Goal: Find specific page/section: Find specific page/section

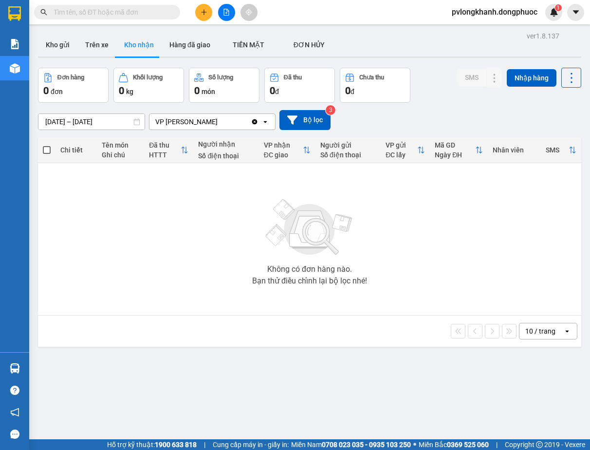
click at [54, 370] on div "ver 1.8.137 Kho gửi Trên xe Kho nhận Hàng đã giao TIỀN MẶT ĐƠN HỦY Đơn hàng 0…" at bounding box center [309, 254] width 551 height 450
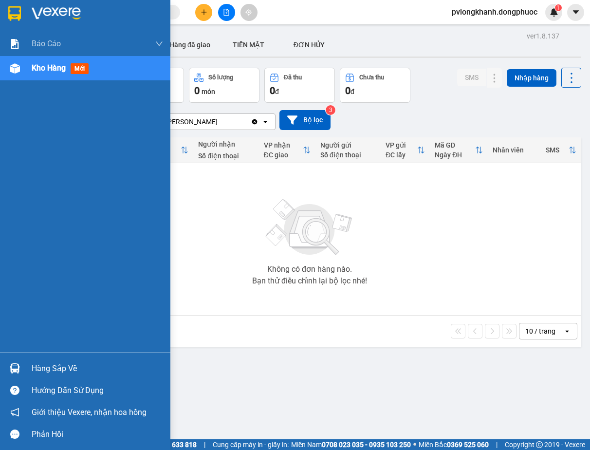
click at [0, 285] on div "Báo cáo Mẫu 1: Báo cáo dòng tiền Mẫu 1: Báo cáo dòng tiền theo nhân viên Mẫu 1:…" at bounding box center [85, 192] width 170 height 321
drag, startPoint x: 0, startPoint y: 285, endPoint x: 19, endPoint y: 329, distance: 48.2
click at [0, 285] on div "Báo cáo Mẫu 1: Báo cáo dòng tiền Mẫu 1: Báo cáo dòng tiền theo nhân viên Mẫu 1:…" at bounding box center [85, 192] width 170 height 321
click at [33, 365] on div "Hàng sắp về" at bounding box center [98, 368] width 132 height 15
click at [33, 365] on div "Báo cáo Mẫu 1: Báo cáo dòng tiền Mẫu 1: Báo cáo dòng tiền theo nhân viên Mẫu 1:…" at bounding box center [85, 225] width 170 height 450
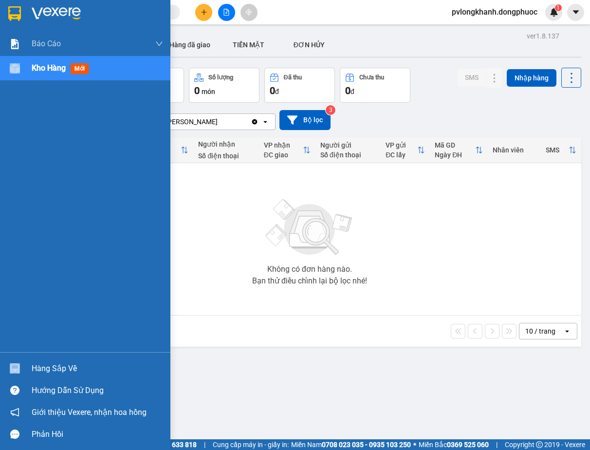
click at [40, 365] on div "Hàng sắp về" at bounding box center [98, 368] width 132 height 15
click at [40, 365] on div "Báo cáo Mẫu 1: Báo cáo dòng tiền Mẫu 1: Báo cáo dòng tiền theo nhân viên Mẫu 1:…" at bounding box center [85, 225] width 170 height 450
click at [40, 359] on div "Hàng sắp về" at bounding box center [85, 369] width 170 height 22
click at [0, 0] on div "[DATE] [DATE] No Data" at bounding box center [0, 0] width 0 height 0
click at [10, 273] on div "Báo cáo Mẫu 1: Báo cáo dòng tiền Mẫu 1: Báo cáo dòng tiền theo nhân viên Mẫu 1:…" at bounding box center [85, 225] width 170 height 450
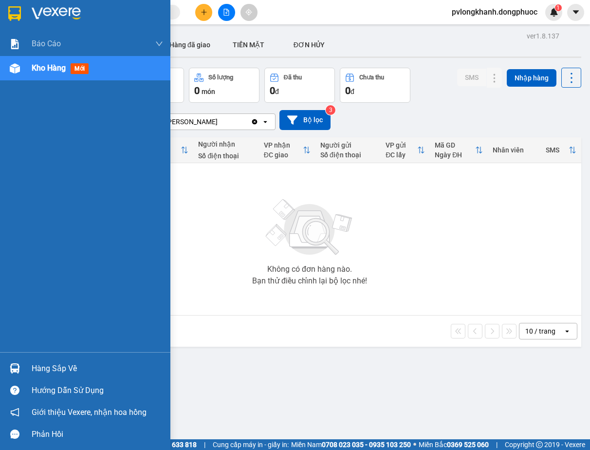
drag, startPoint x: 10, startPoint y: 273, endPoint x: 0, endPoint y: 236, distance: 37.7
click at [10, 272] on div "Báo cáo Mẫu 1: Báo cáo dòng tiền Mẫu 1: Báo cáo dòng tiền theo nhân viên Mẫu 1:…" at bounding box center [85, 192] width 170 height 321
